Goal: Find specific page/section: Find specific page/section

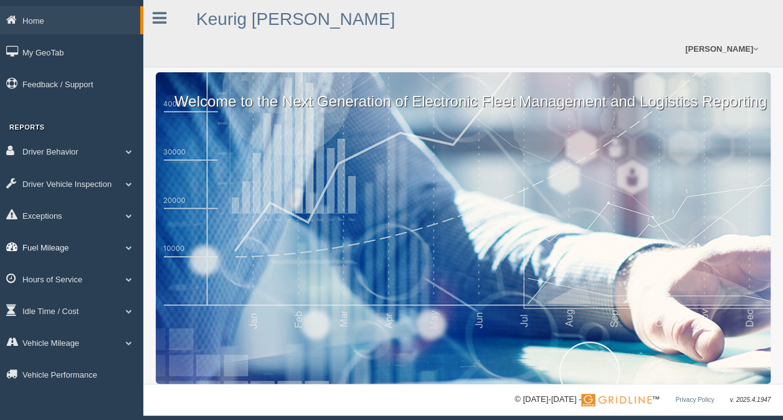
click at [75, 248] on link "Fuel Mileage" at bounding box center [71, 247] width 143 height 28
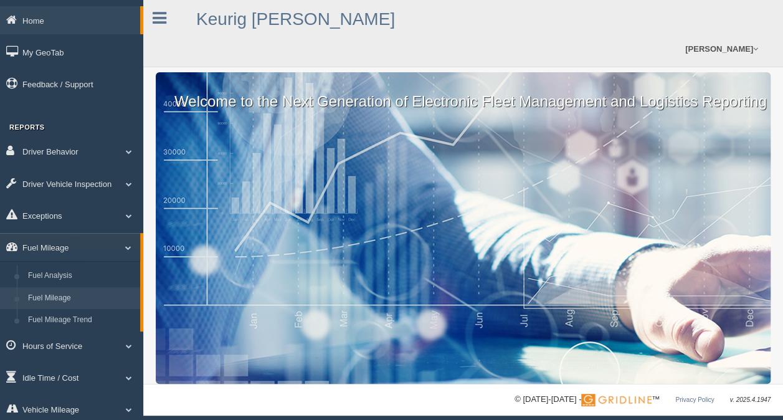
click at [54, 299] on link "Fuel Mileage" at bounding box center [81, 298] width 118 height 22
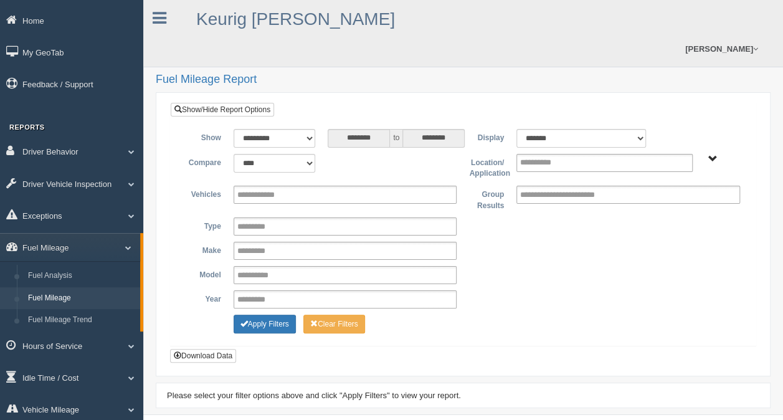
click at [713, 157] on span "Irving - OTR Tucson - OTR" at bounding box center [712, 158] width 9 height 9
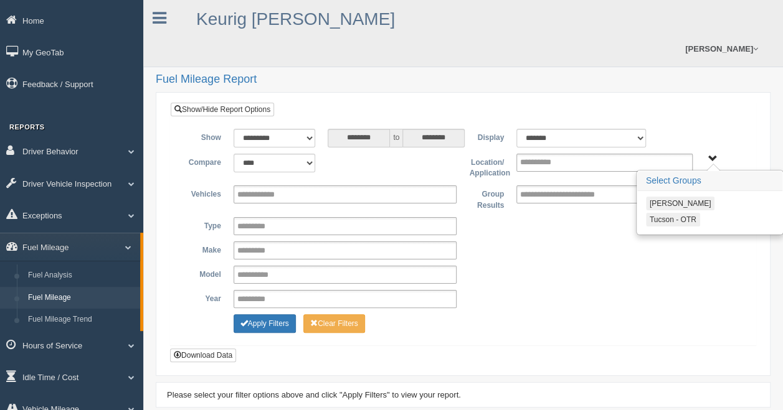
click at [661, 220] on button "Tucson - OTR" at bounding box center [673, 220] width 54 height 14
click at [275, 325] on button "Apply Filters" at bounding box center [264, 323] width 62 height 19
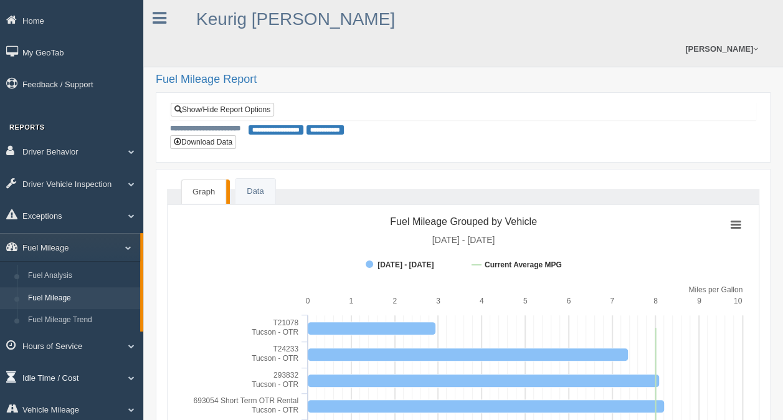
click at [88, 382] on link "Idle Time / Cost" at bounding box center [71, 377] width 143 height 28
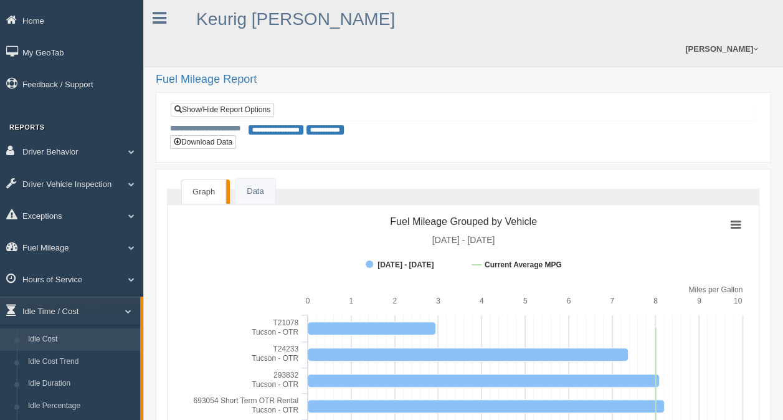
click at [64, 349] on link "Idle Cost" at bounding box center [81, 339] width 118 height 22
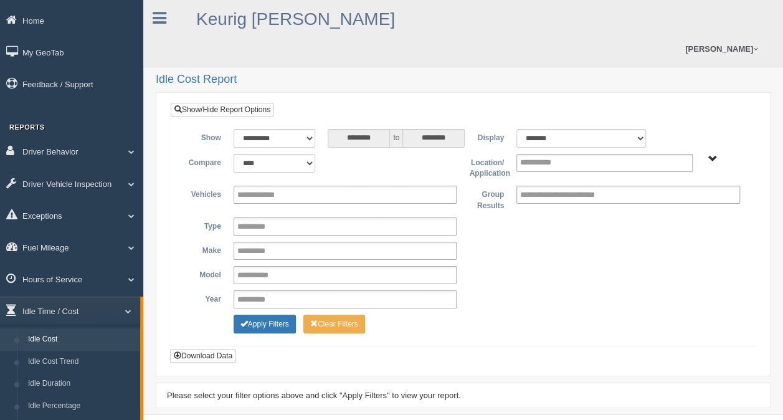
click at [708, 157] on span "Irving - OTR Tucson - OTR" at bounding box center [712, 158] width 9 height 9
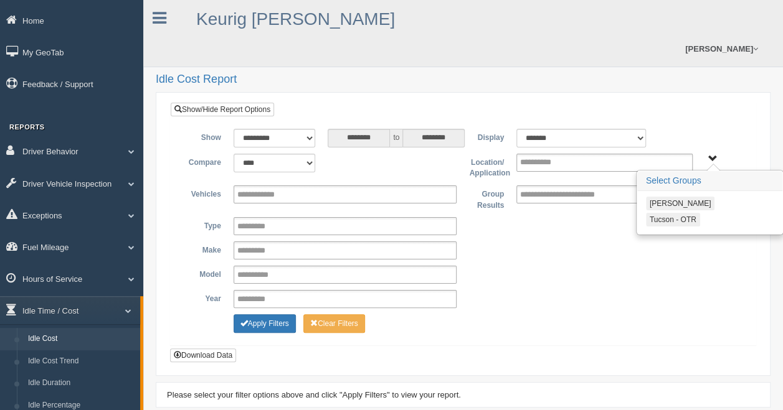
click at [672, 217] on button "Tucson - OTR" at bounding box center [673, 220] width 54 height 14
click at [268, 326] on button "Apply Filters" at bounding box center [264, 323] width 62 height 19
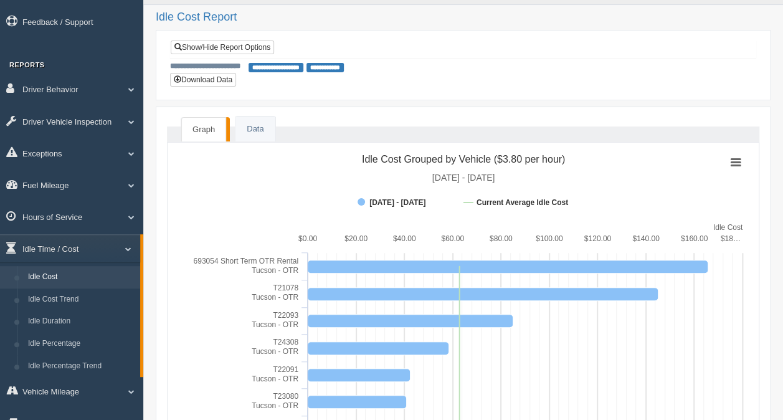
scroll to position [125, 0]
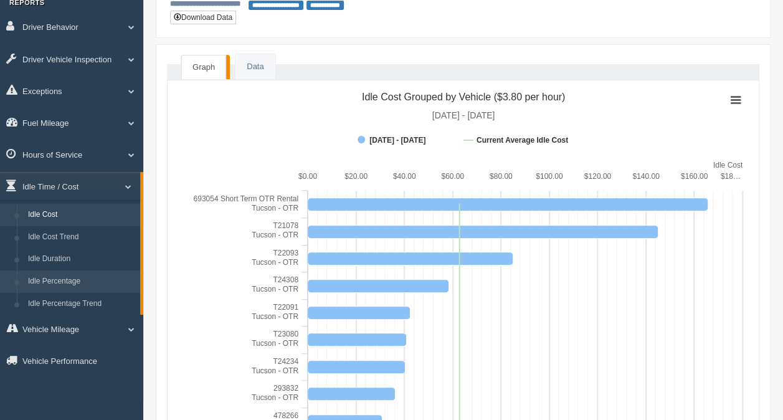
click at [59, 280] on link "Idle Percentage" at bounding box center [81, 281] width 118 height 22
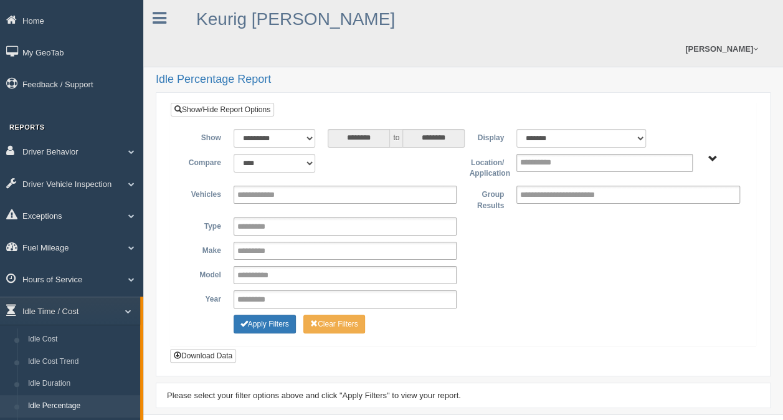
click at [715, 157] on span "Irving - OTR Tucson - OTR" at bounding box center [712, 158] width 9 height 9
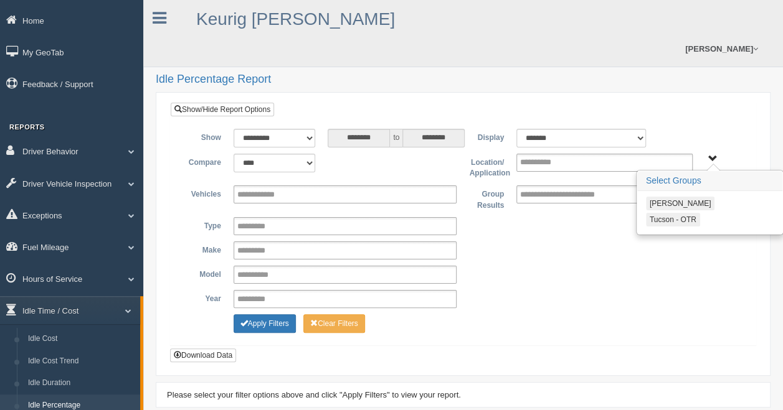
click at [679, 218] on button "Tucson - OTR" at bounding box center [673, 220] width 54 height 14
click at [261, 320] on button "Apply Filters" at bounding box center [264, 323] width 62 height 19
